Goal: Task Accomplishment & Management: Manage account settings

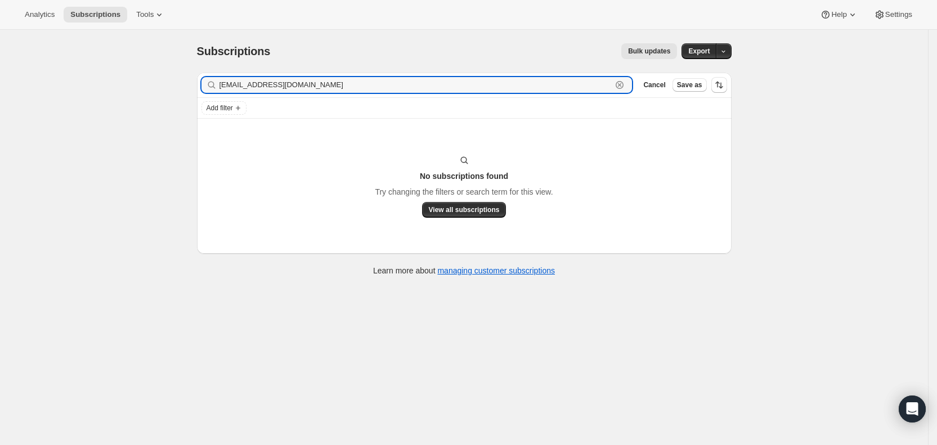
drag, startPoint x: 303, startPoint y: 81, endPoint x: 221, endPoint y: 86, distance: 82.3
click at [221, 86] on div "[EMAIL_ADDRESS][DOMAIN_NAME] Clear" at bounding box center [416, 85] width 431 height 16
paste input "[PERSON_NAME][EMAIL_ADDRESS]"
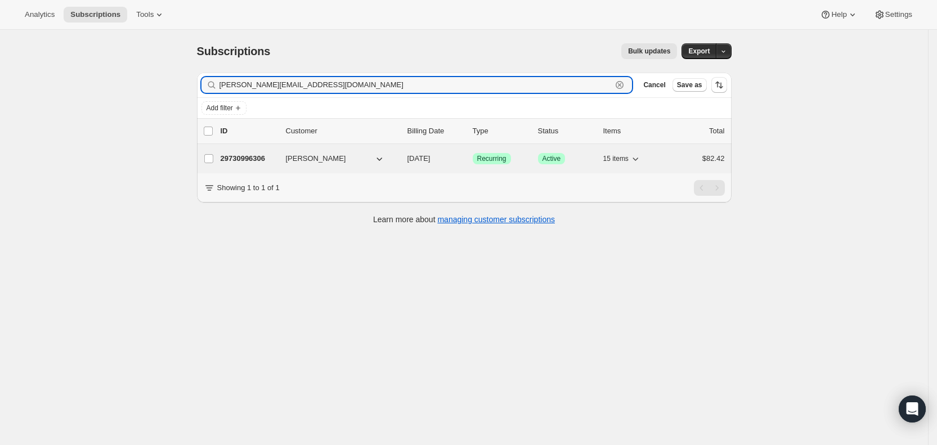
type input "[PERSON_NAME][EMAIL_ADDRESS][DOMAIN_NAME]"
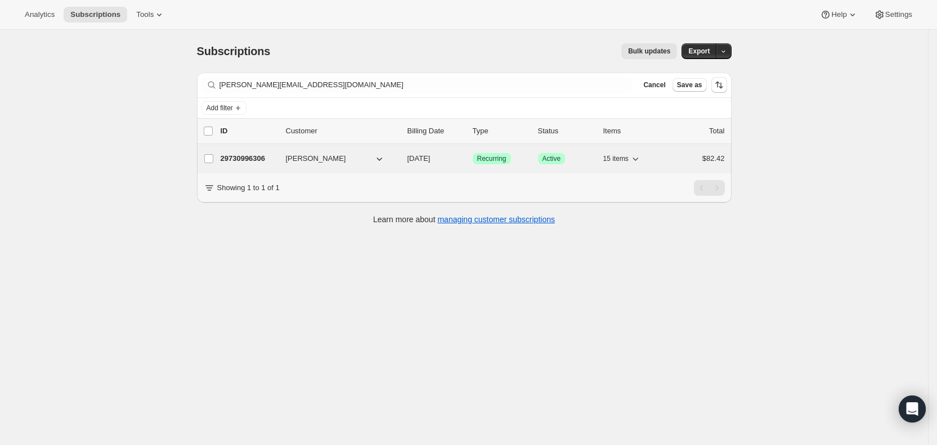
click at [430, 158] on span "[DATE]" at bounding box center [418, 158] width 23 height 8
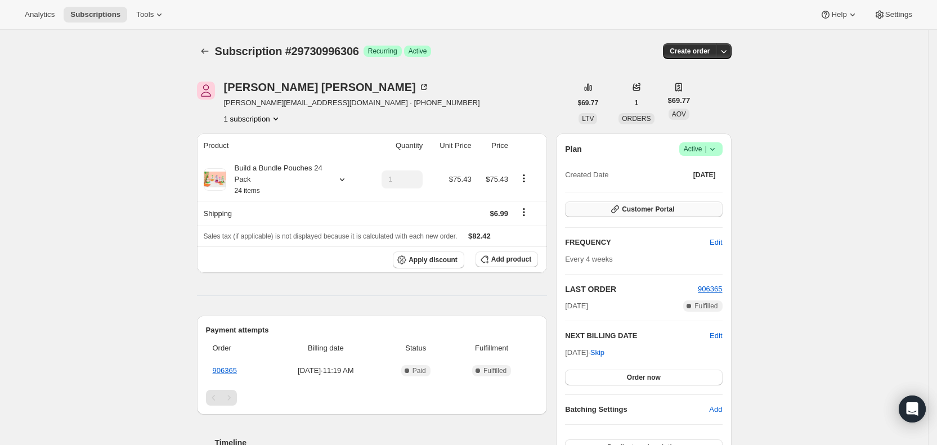
click at [670, 208] on span "Customer Portal" at bounding box center [648, 209] width 52 height 9
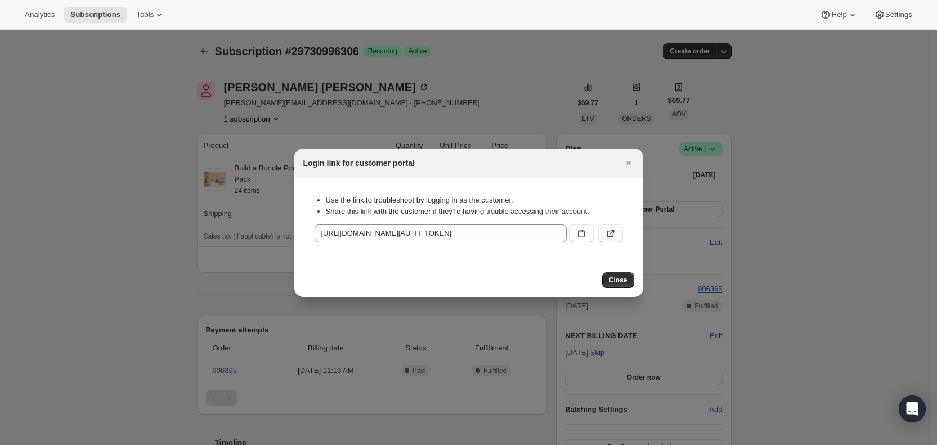
click at [611, 231] on icon ":rhc4:" at bounding box center [610, 233] width 11 height 11
click at [629, 163] on icon "Close" at bounding box center [628, 163] width 5 height 5
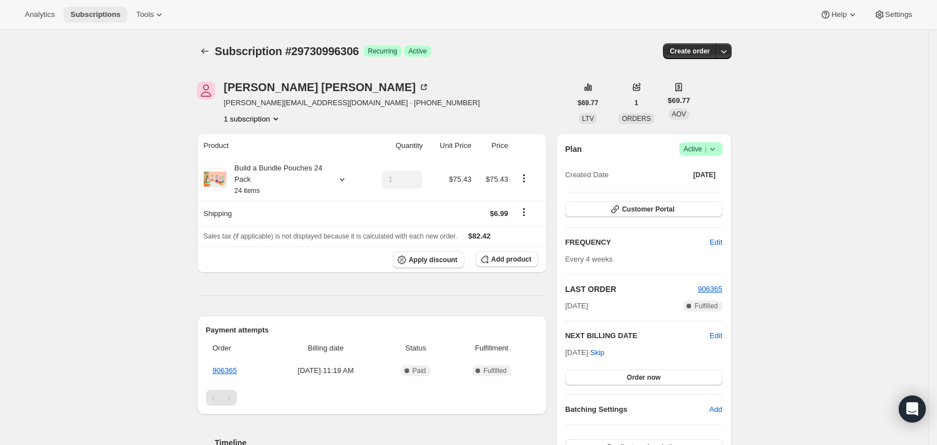
click at [97, 11] on span "Subscriptions" at bounding box center [95, 14] width 50 height 9
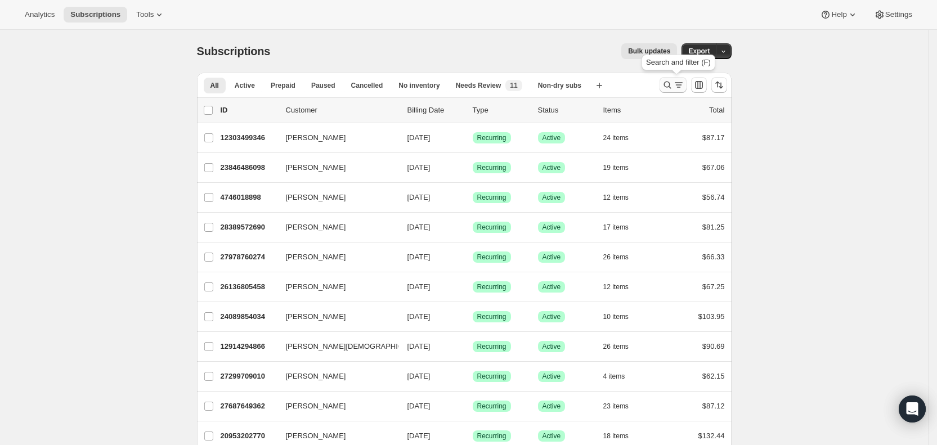
click at [680, 87] on icon "Search and filter results" at bounding box center [678, 87] width 4 height 1
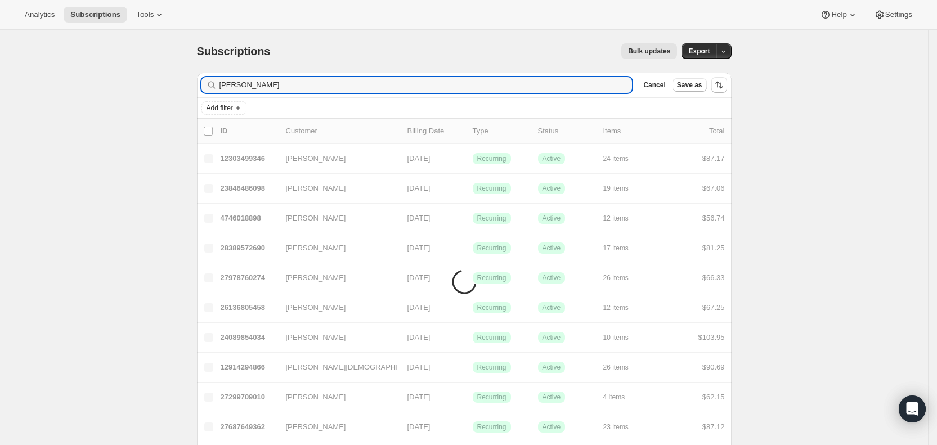
type input "[PERSON_NAME]"
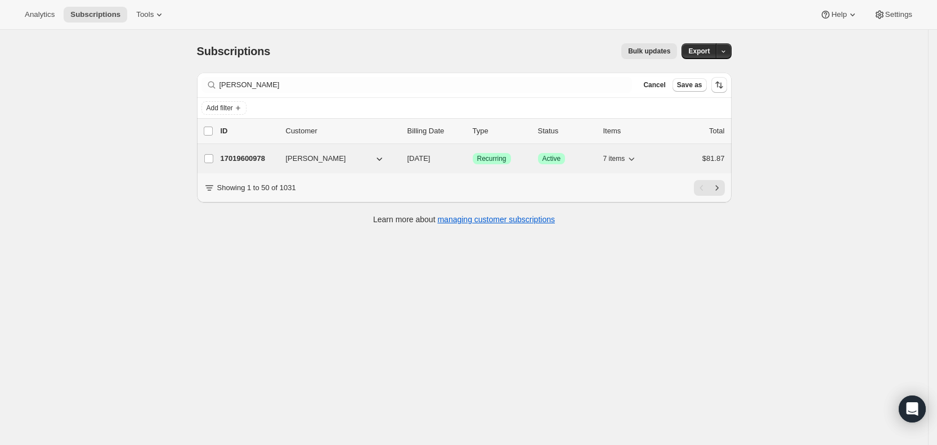
click at [430, 158] on span "[DATE]" at bounding box center [418, 158] width 23 height 8
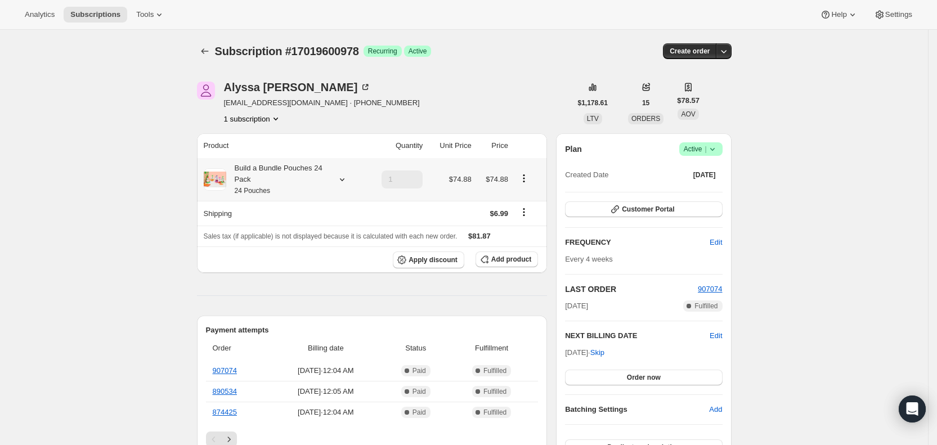
click at [348, 179] on icon at bounding box center [341, 179] width 11 height 11
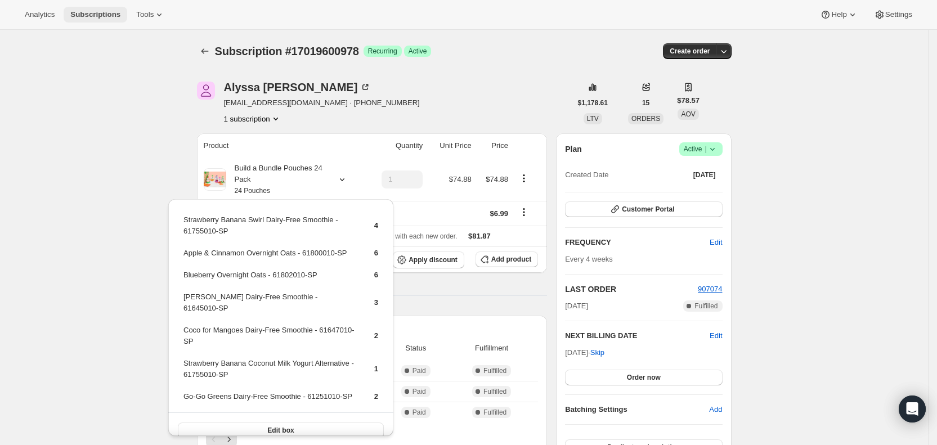
click at [98, 14] on span "Subscriptions" at bounding box center [95, 14] width 50 height 9
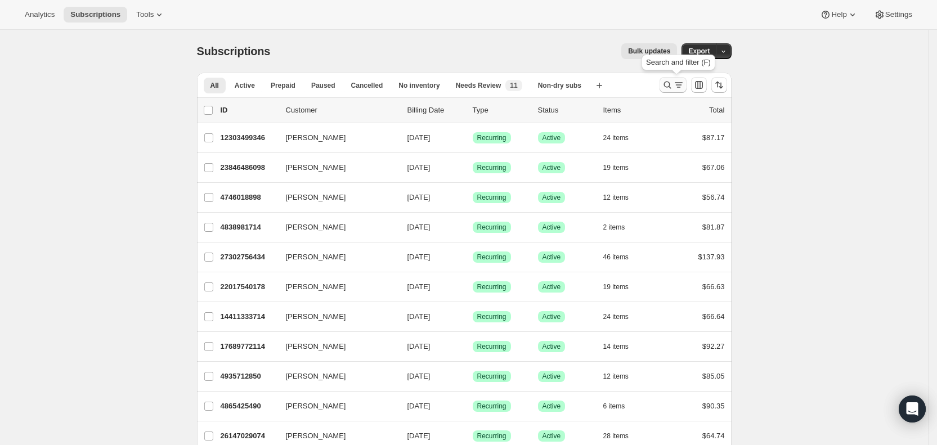
click at [678, 84] on icon "Search and filter results" at bounding box center [678, 84] width 11 height 11
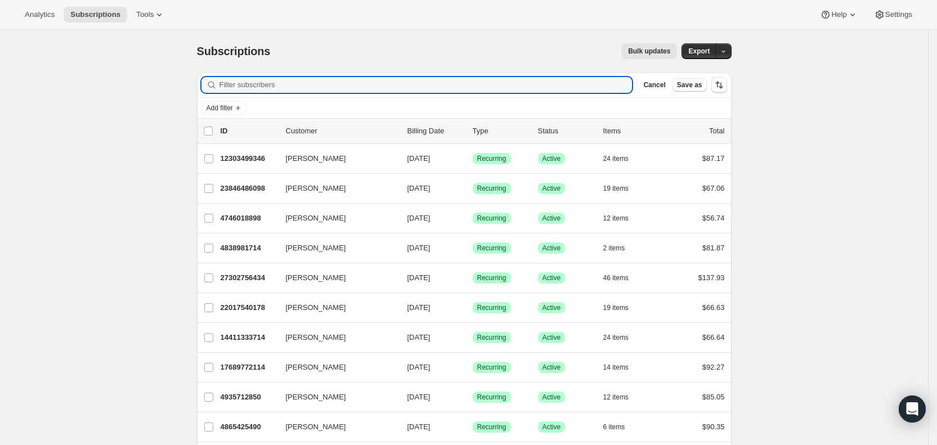
paste input "[EMAIL_ADDRESS][DOMAIN_NAME]"
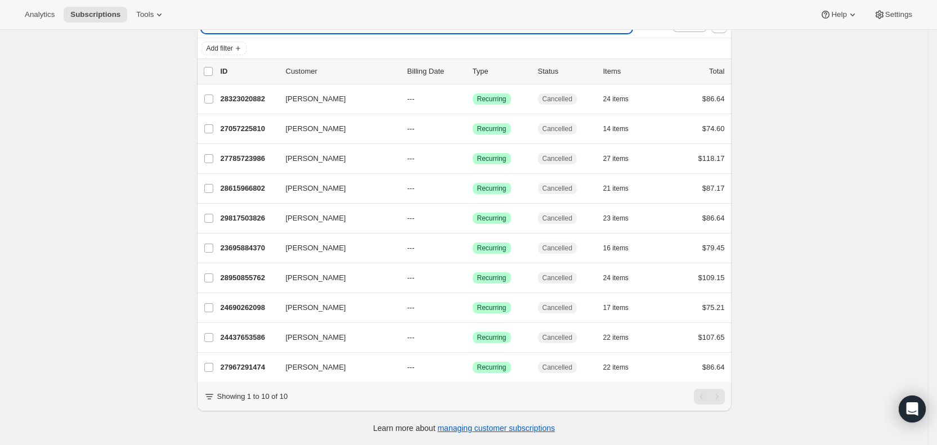
scroll to position [73, 0]
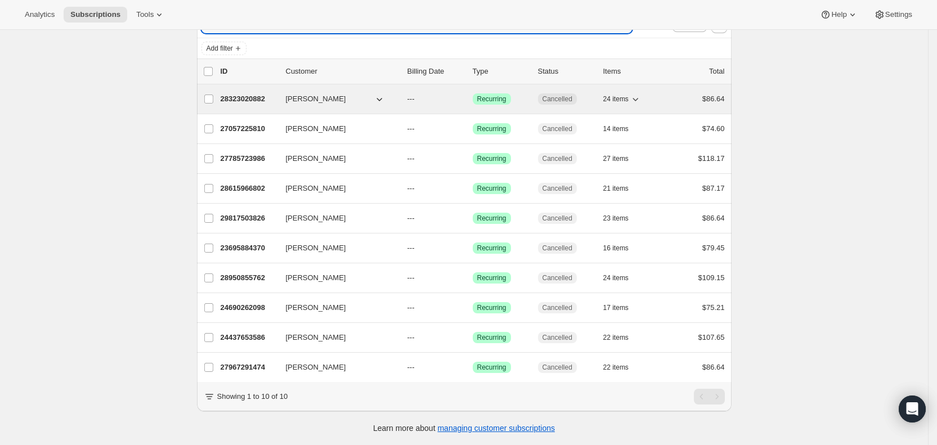
type input "[EMAIL_ADDRESS][DOMAIN_NAME]"
click at [411, 95] on span "---" at bounding box center [410, 99] width 7 height 8
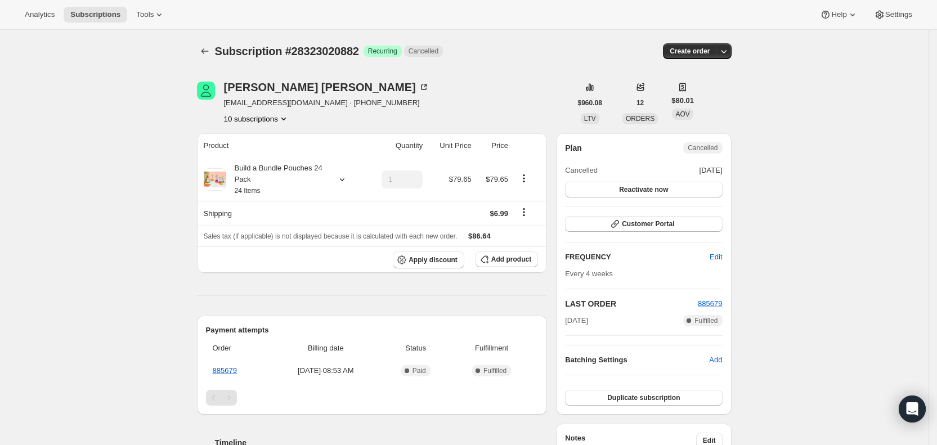
click at [323, 45] on span "Subscription #28323020882" at bounding box center [287, 51] width 144 height 12
click at [469, 147] on th "Unit Price" at bounding box center [450, 145] width 48 height 25
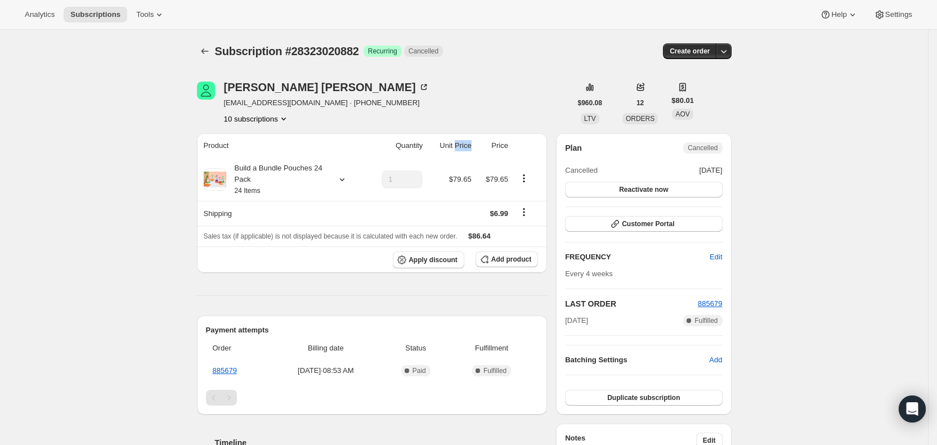
click at [469, 147] on th "Unit Price" at bounding box center [450, 145] width 48 height 25
click at [486, 85] on div "[PERSON_NAME] [EMAIL_ADDRESS][DOMAIN_NAME] · [PHONE_NUMBER] 10 subscriptions" at bounding box center [384, 103] width 374 height 43
